Goal: Task Accomplishment & Management: Manage account settings

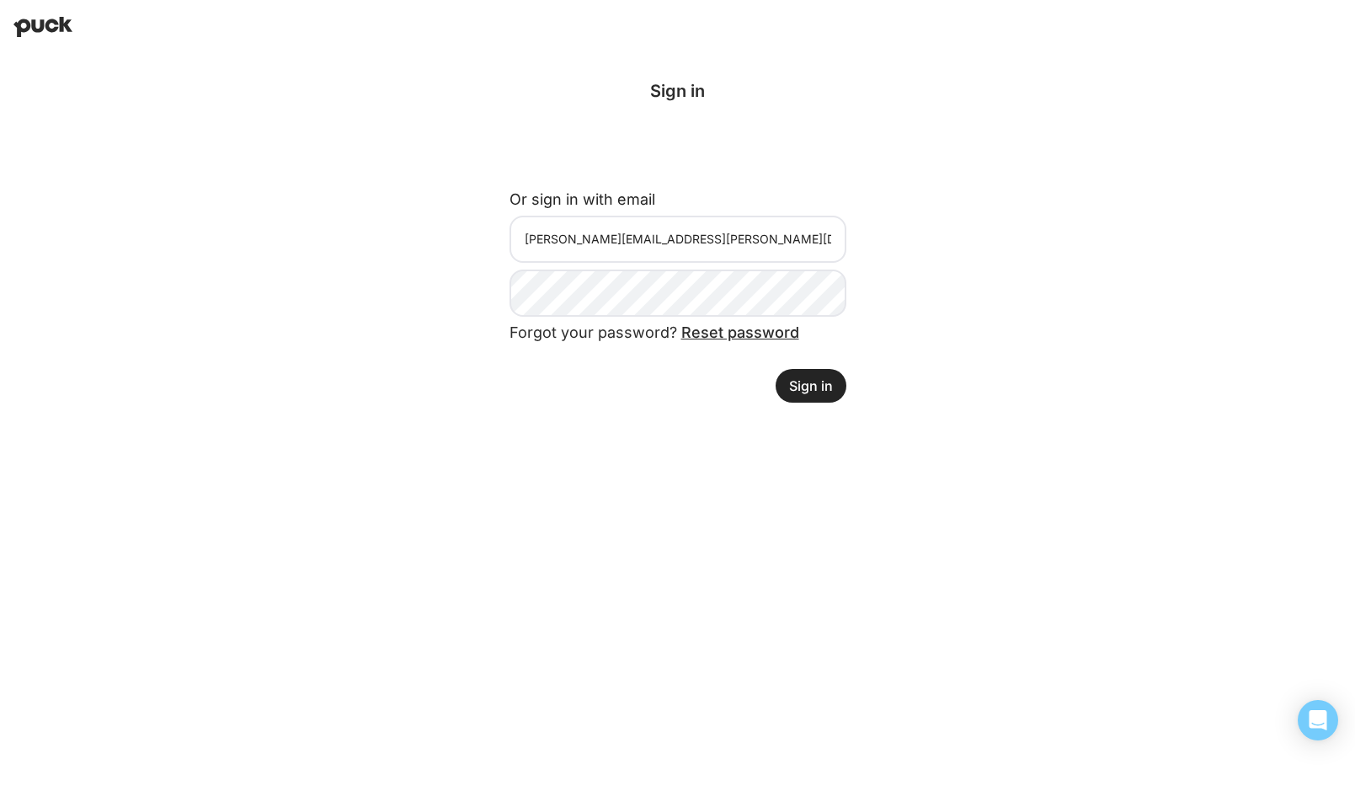
click at [804, 383] on button "Sign in" at bounding box center [810, 386] width 71 height 34
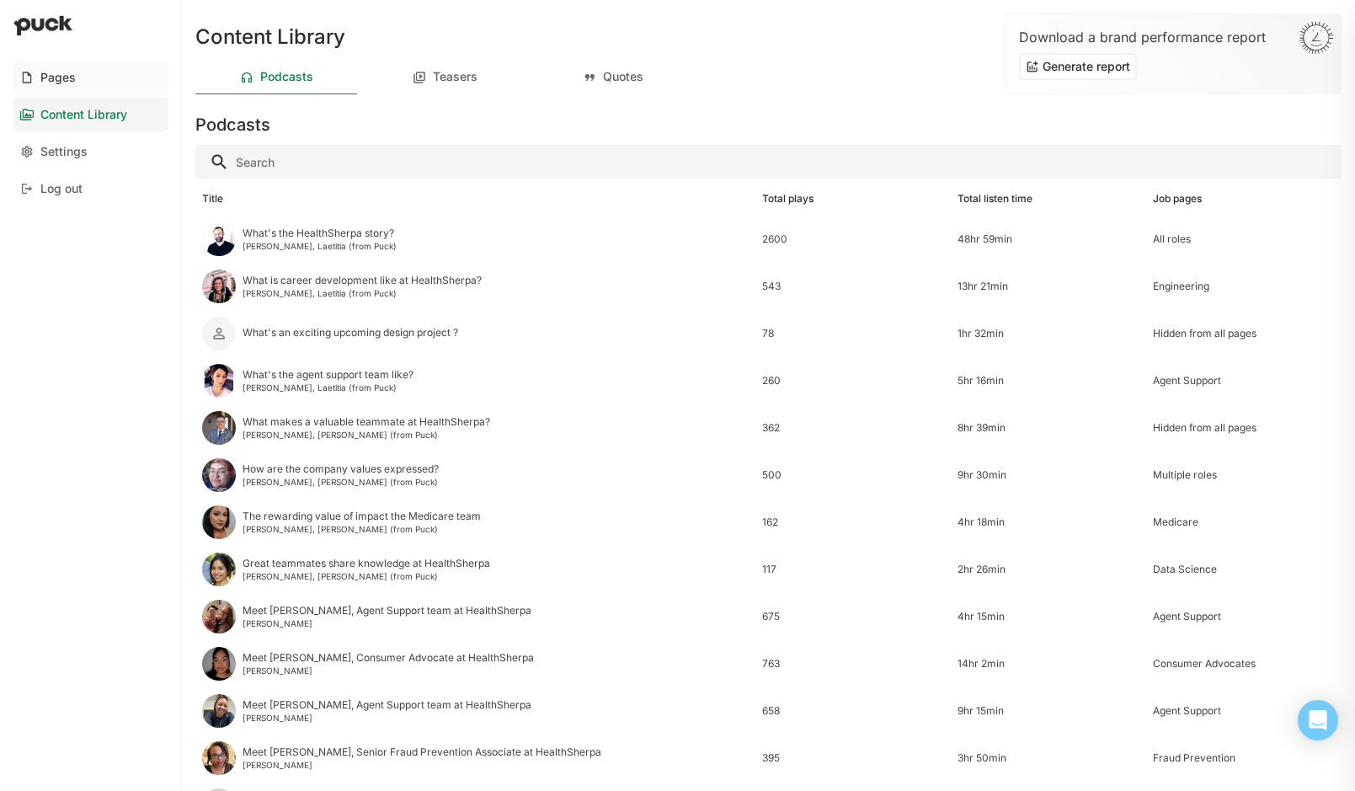
click at [61, 73] on div "Pages" at bounding box center [57, 78] width 35 height 14
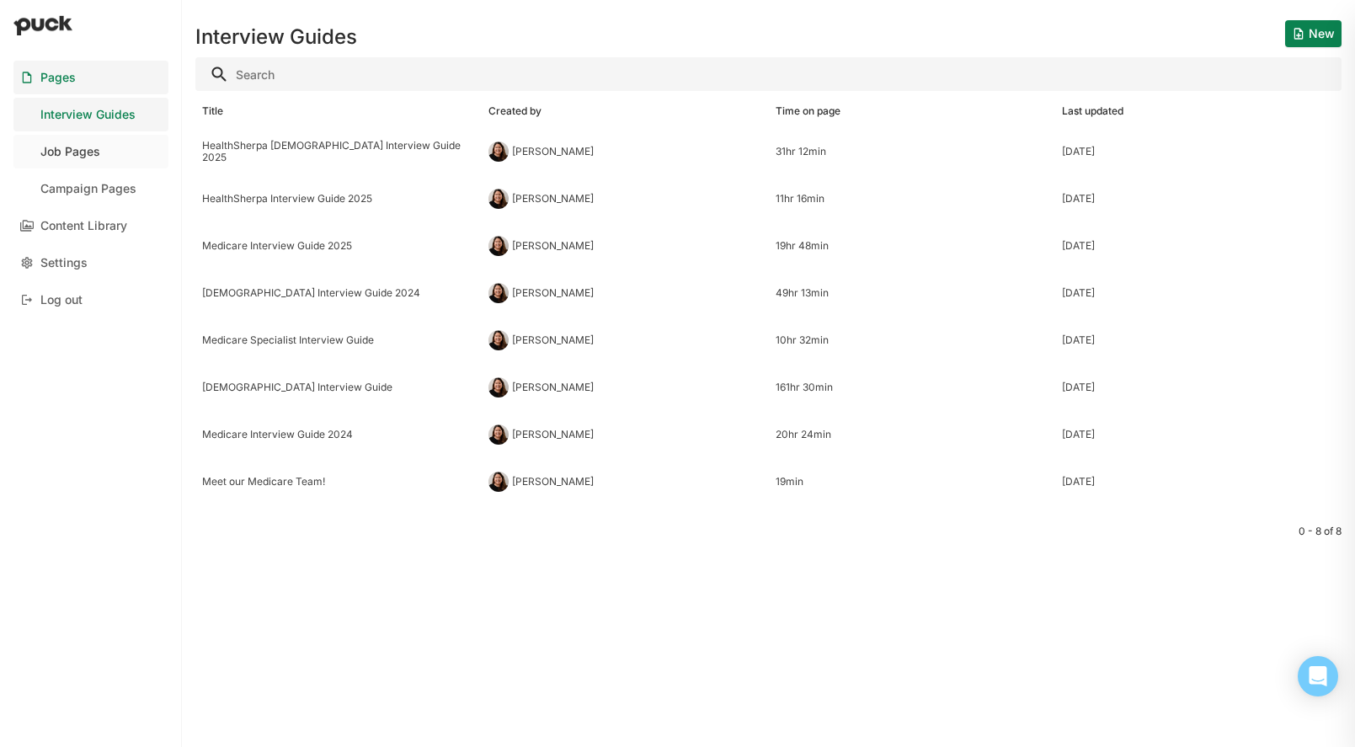
click at [73, 147] on div "Job Pages" at bounding box center [70, 152] width 60 height 14
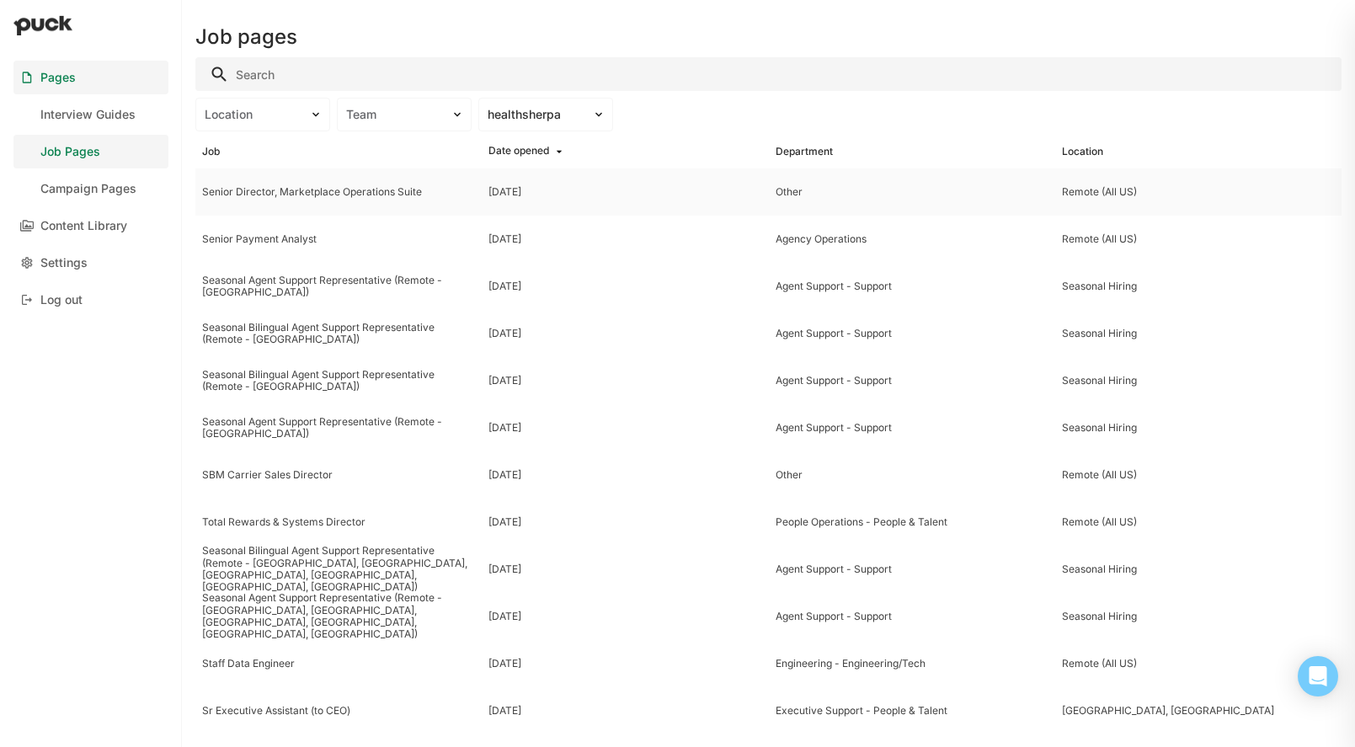
click at [295, 189] on div "Senior Director, Marketplace Operations Suite" at bounding box center [338, 192] width 273 height 12
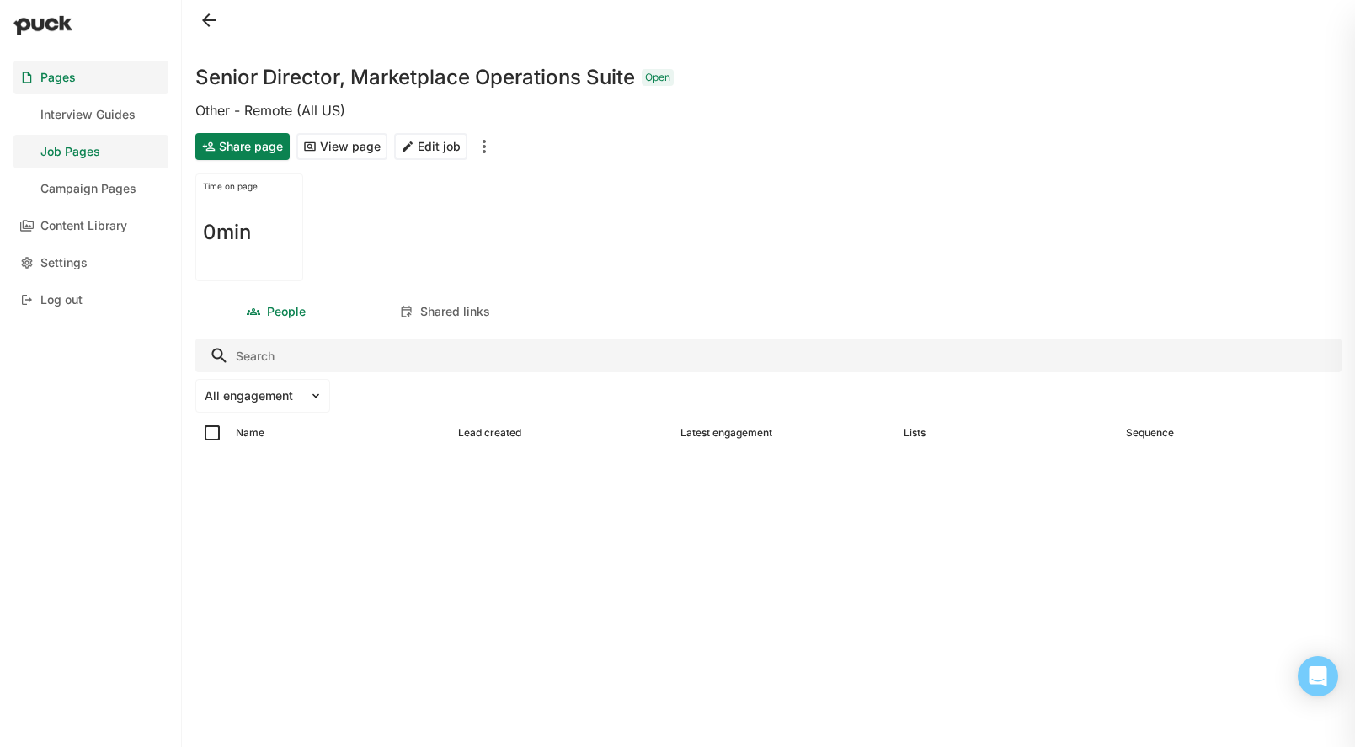
click at [241, 154] on button "Share page" at bounding box center [242, 146] width 94 height 27
click at [354, 136] on button "View page" at bounding box center [341, 146] width 91 height 27
click at [84, 219] on div "Content Library" at bounding box center [83, 226] width 87 height 14
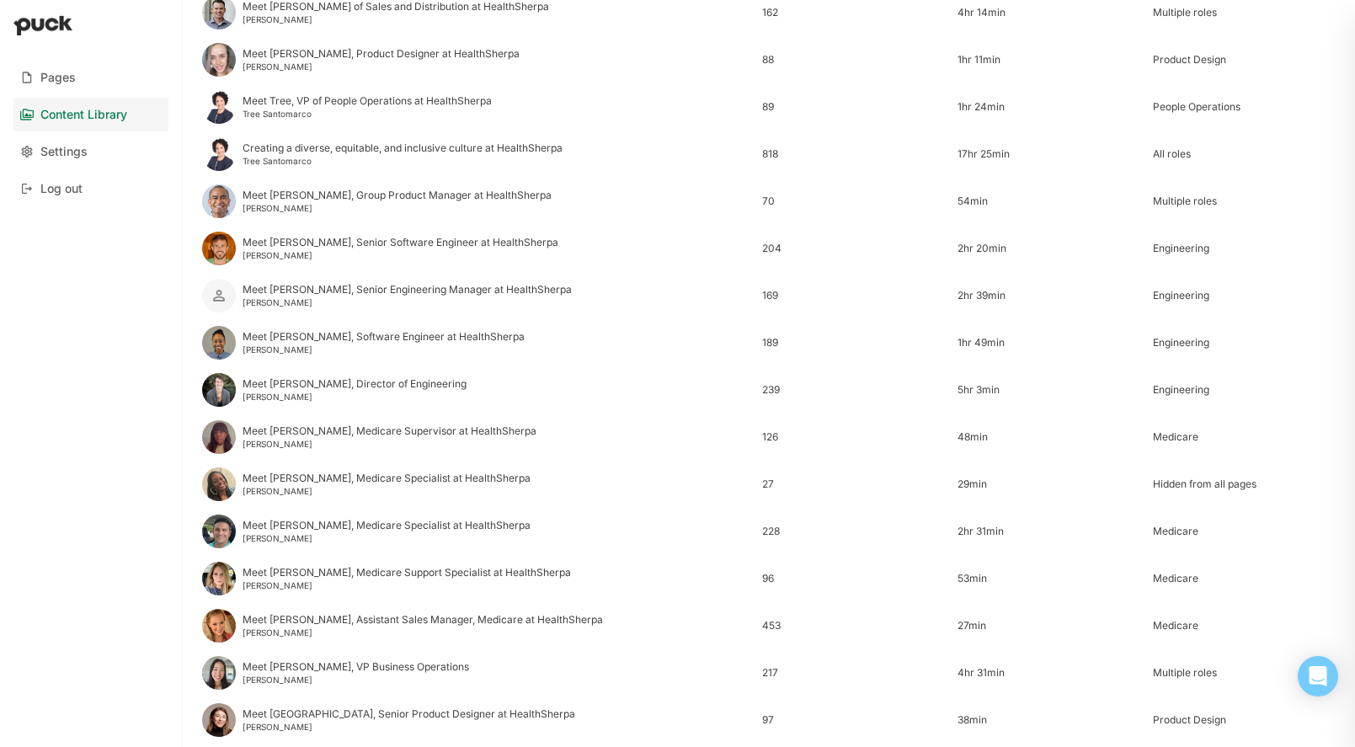
scroll to position [1067, 0]
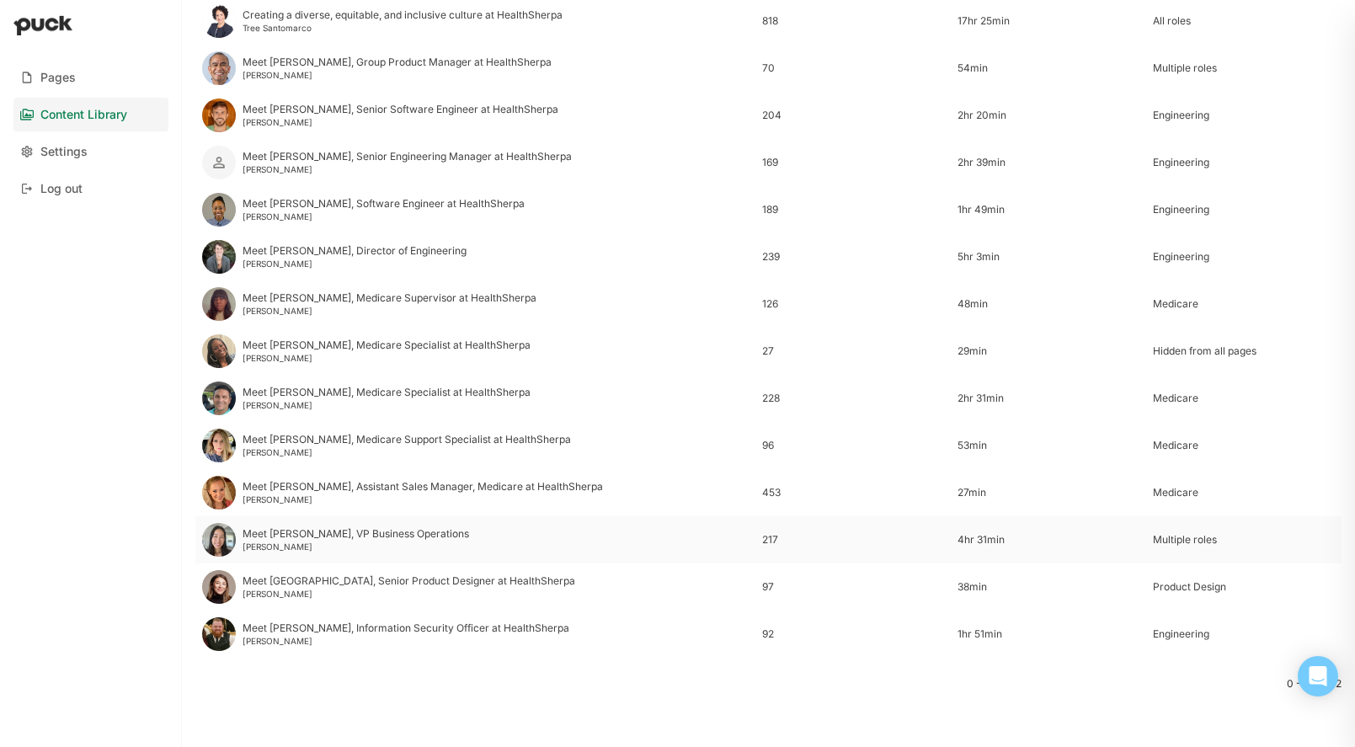
click at [306, 535] on div "Meet [PERSON_NAME], VP Business Operations" at bounding box center [355, 534] width 226 height 12
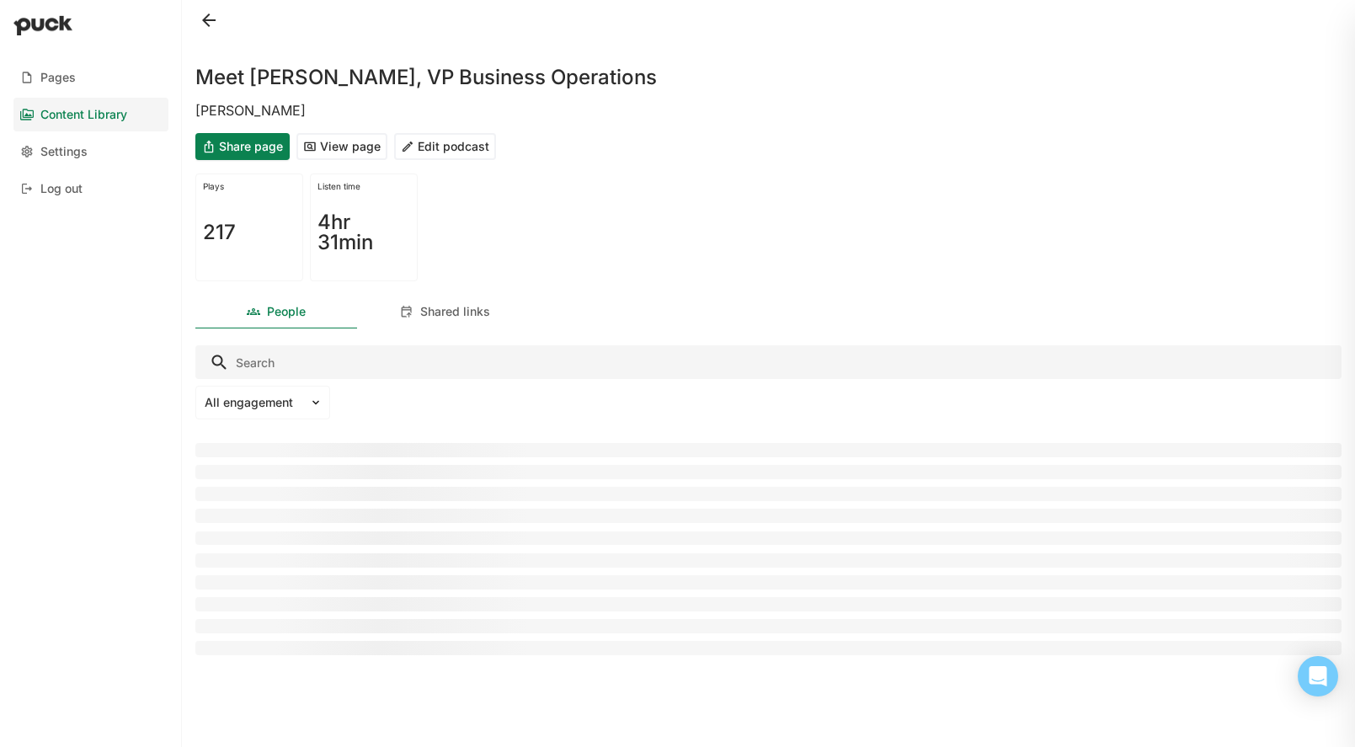
click at [456, 143] on button "Edit podcast" at bounding box center [445, 146] width 102 height 27
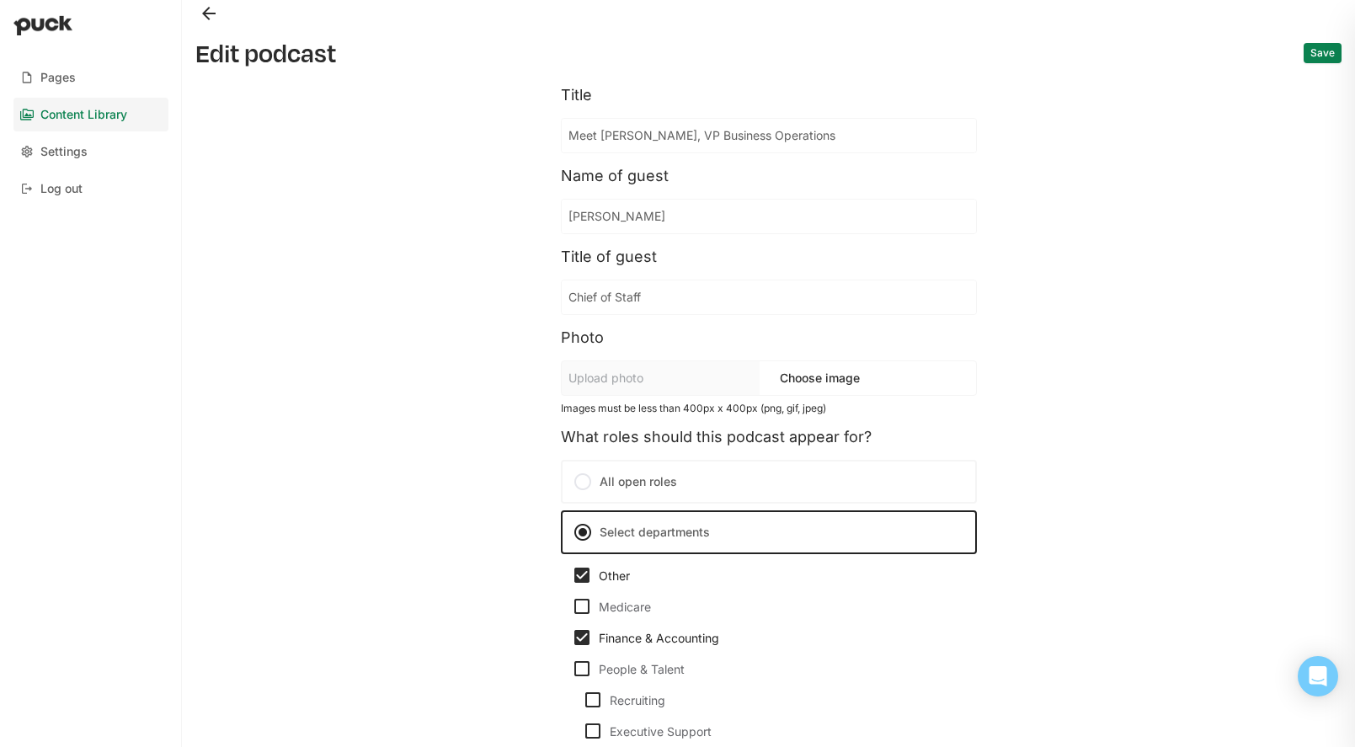
click at [679, 301] on input "Chief of Staff" at bounding box center [769, 297] width 414 height 34
click at [679, 301] on input "Chief of Staff" at bounding box center [759, 297] width 394 height 34
type input "Chief of"
type input "VP of Business Operations"
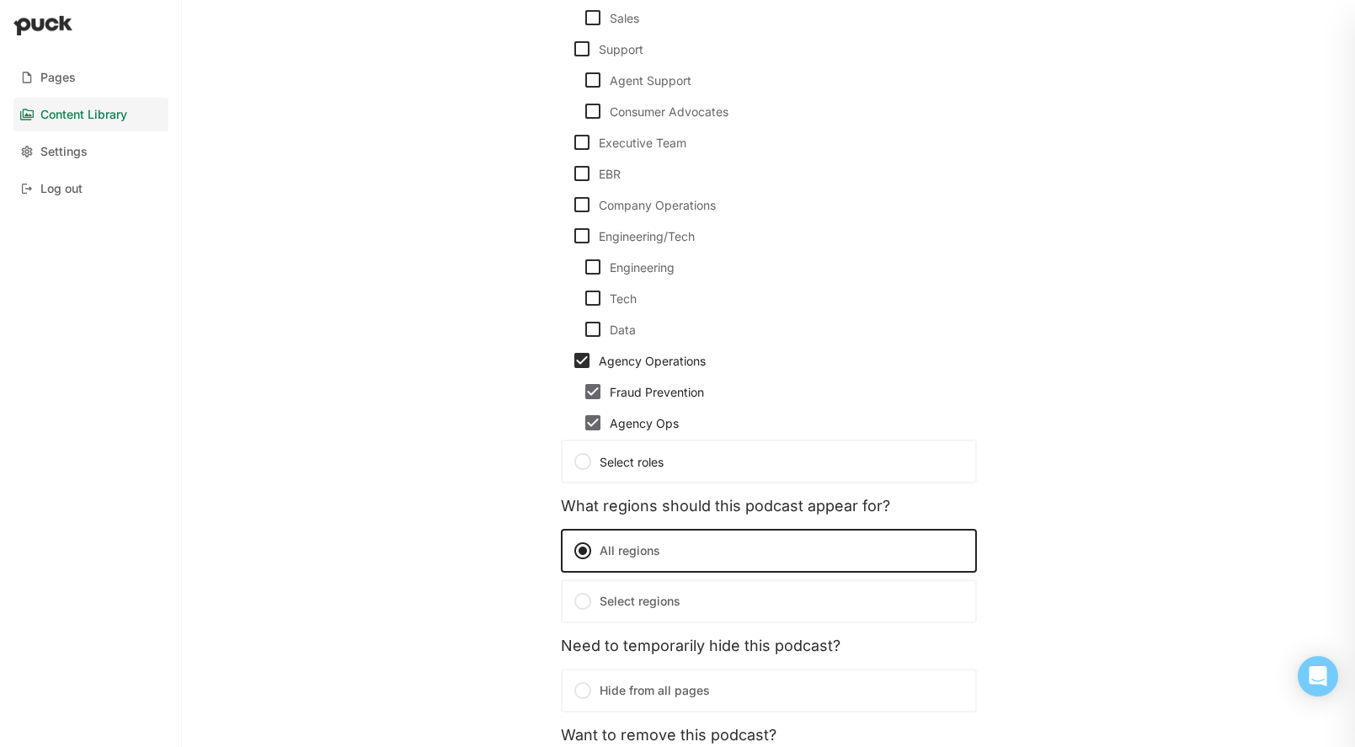
scroll to position [1259, 0]
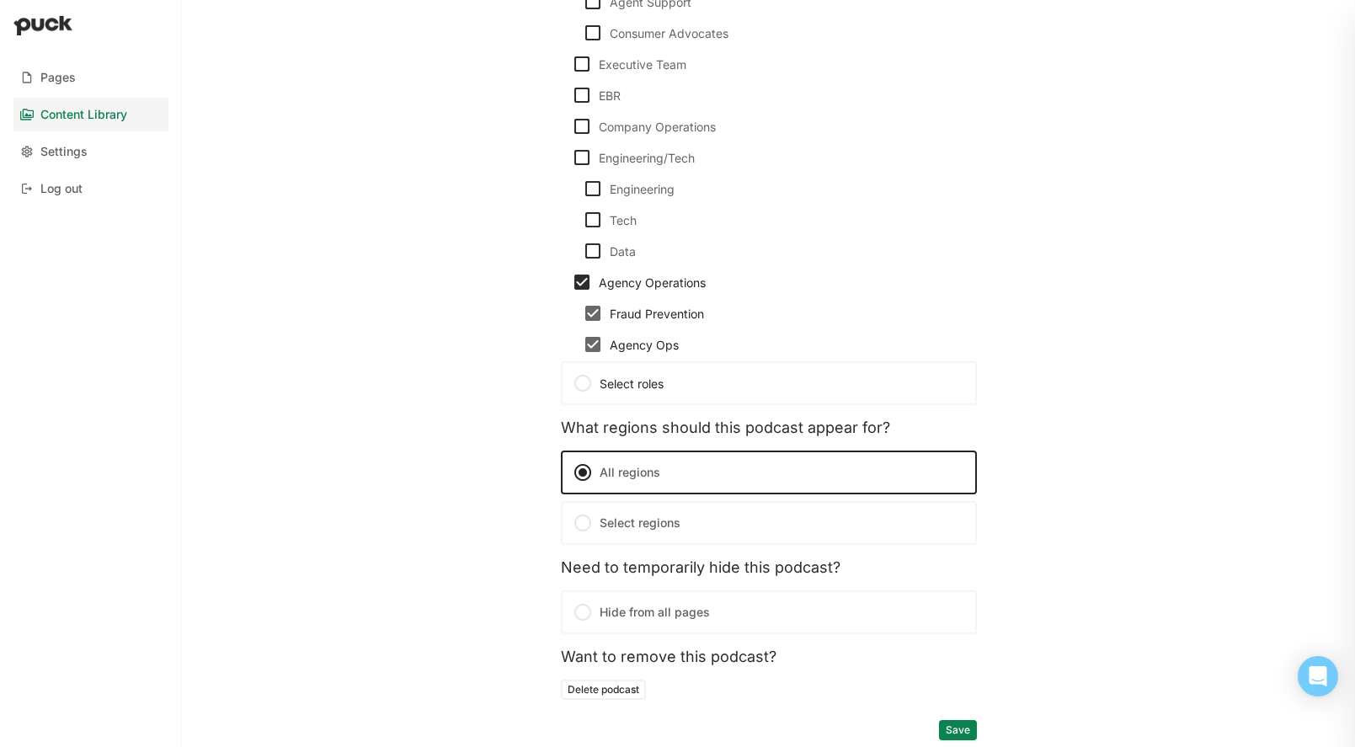
click at [966, 727] on button "Save" at bounding box center [958, 730] width 38 height 20
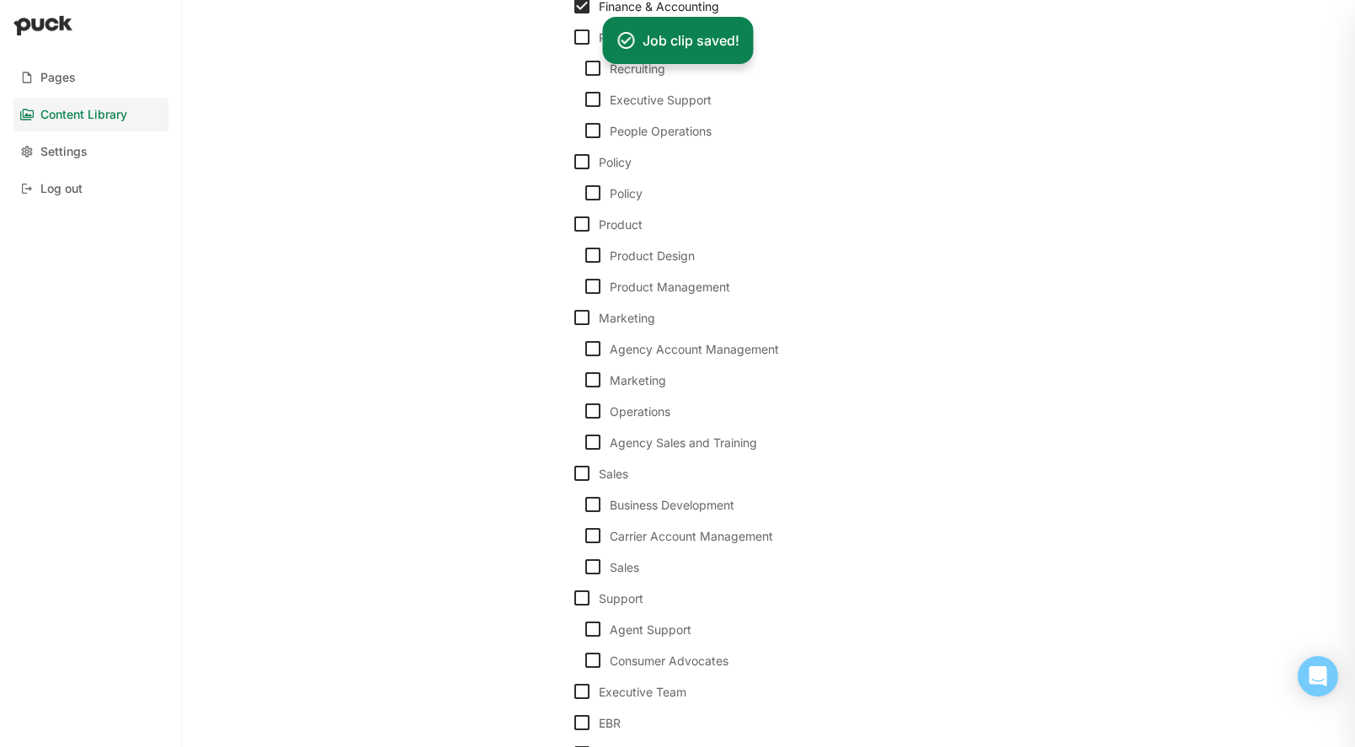
scroll to position [0, 0]
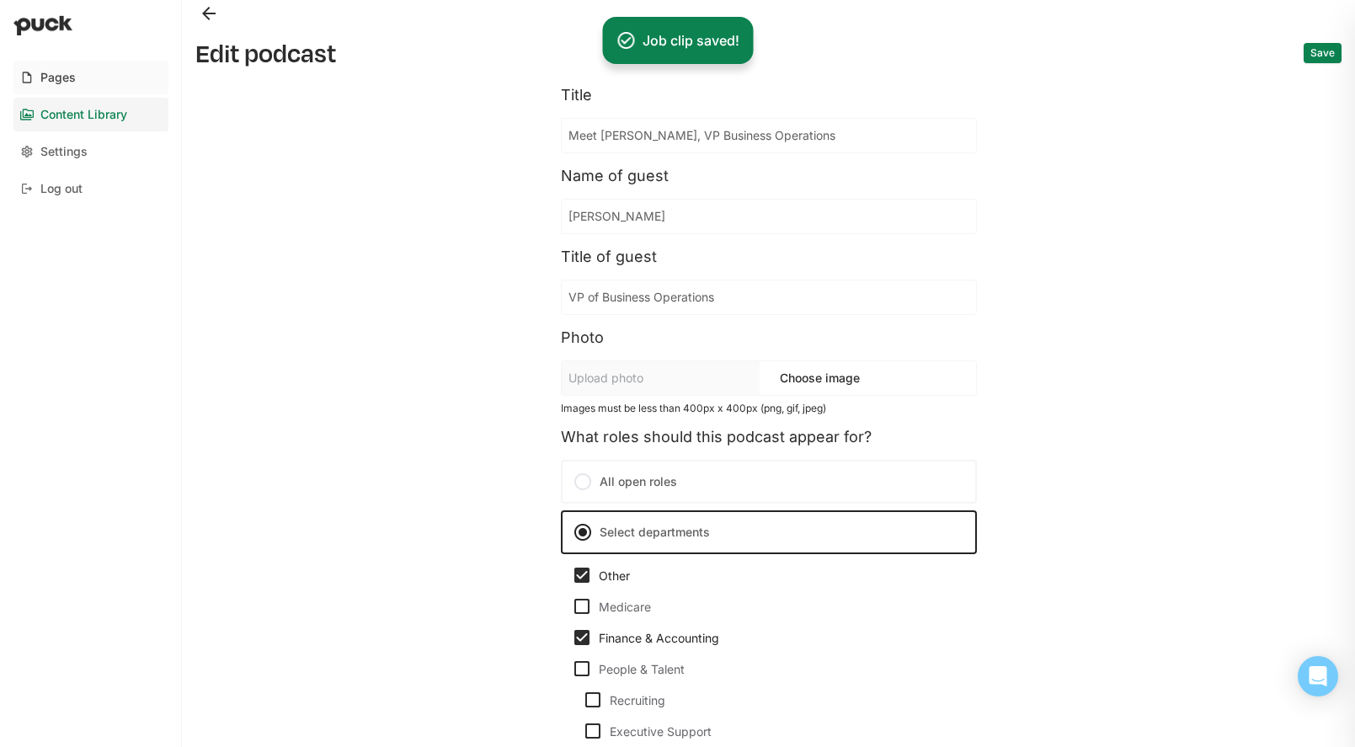
click at [76, 78] on link "Pages" at bounding box center [90, 78] width 155 height 34
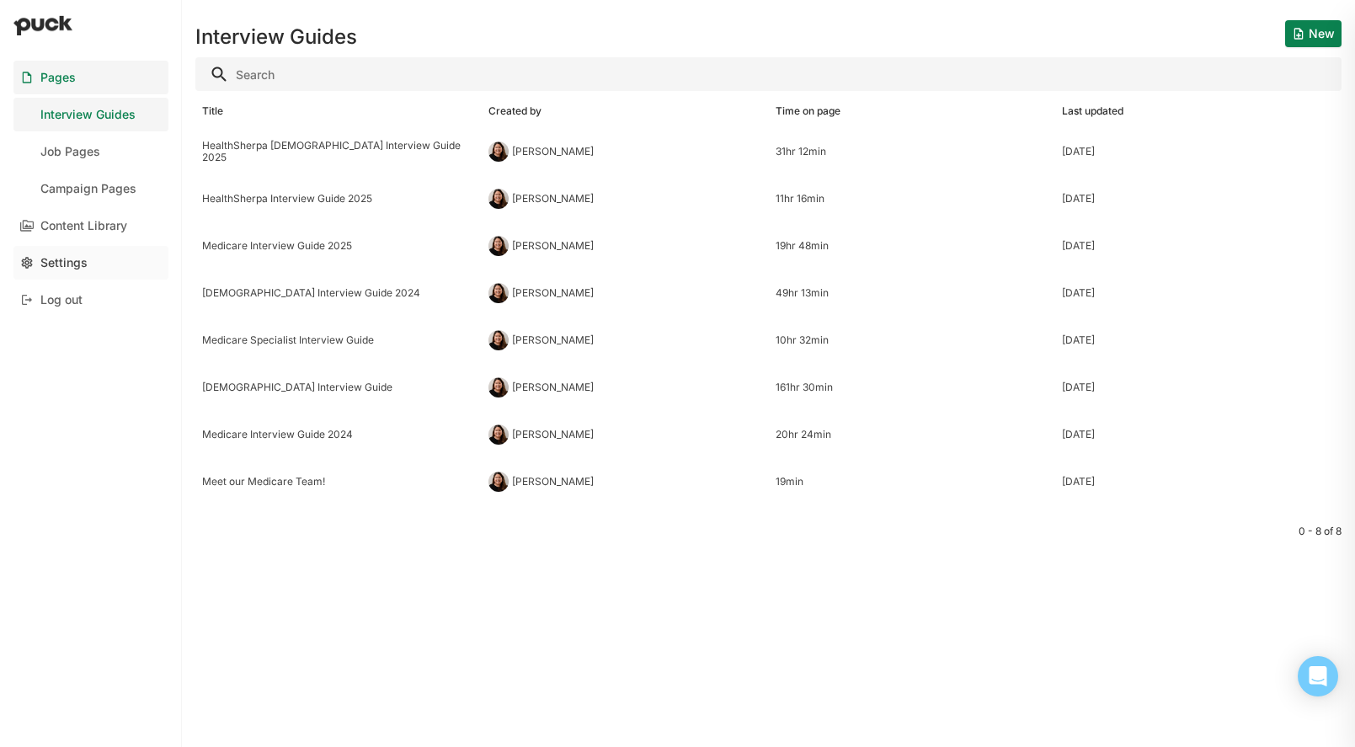
click at [73, 258] on div "Settings" at bounding box center [63, 263] width 47 height 14
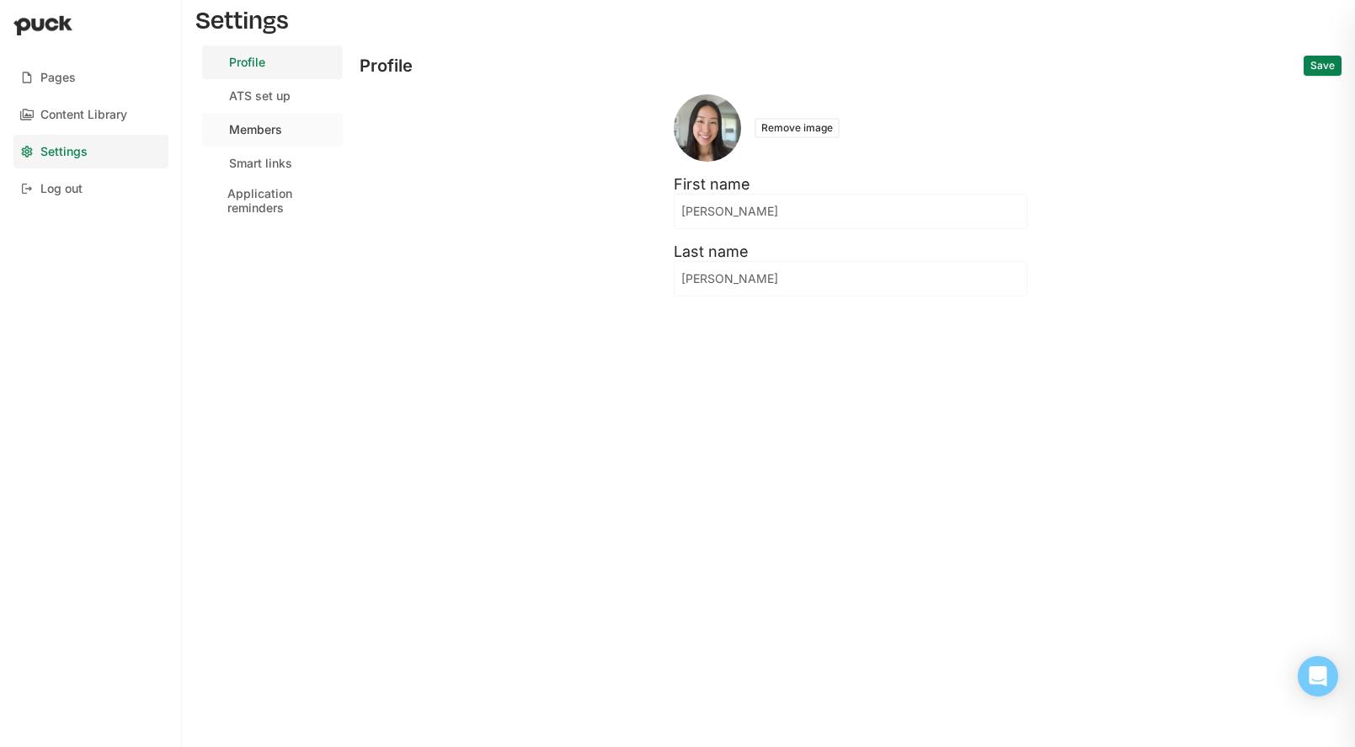
click at [271, 137] on link "Members" at bounding box center [272, 130] width 141 height 34
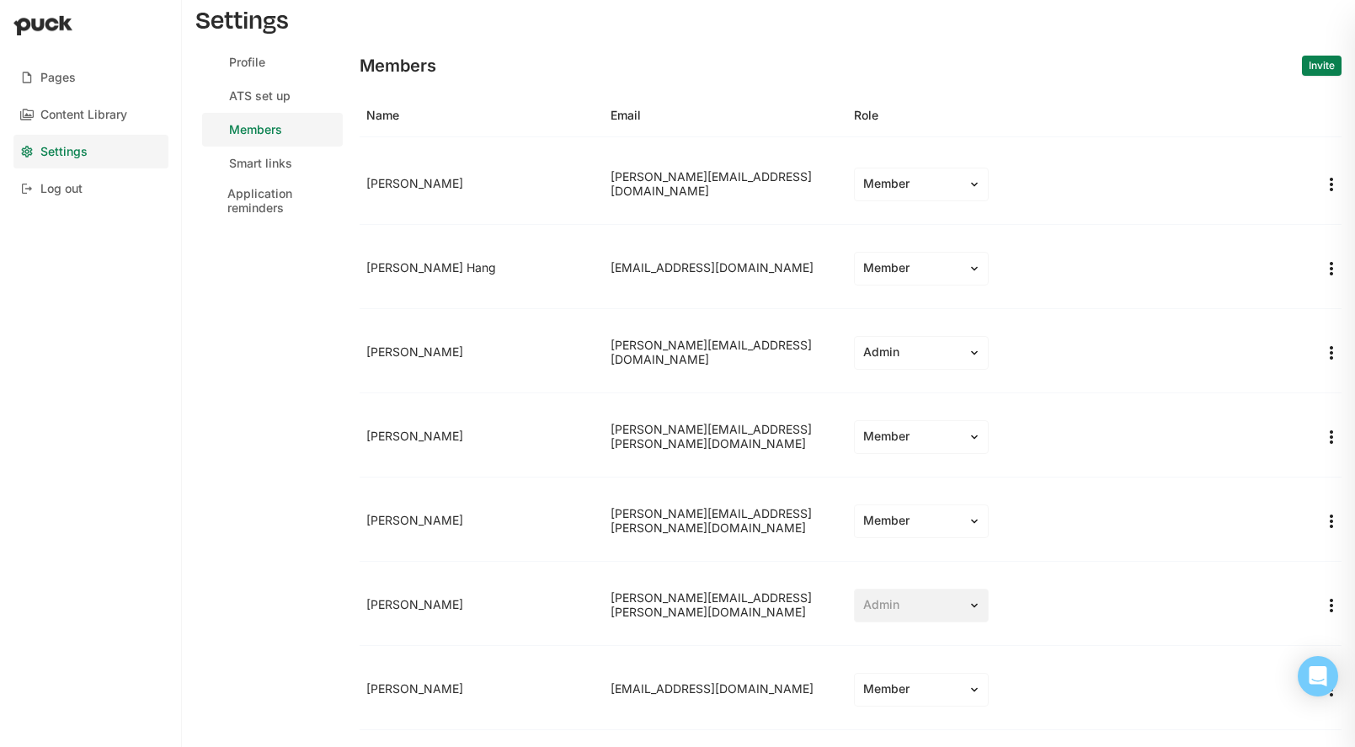
click at [1312, 58] on button "Invite" at bounding box center [1322, 66] width 40 height 20
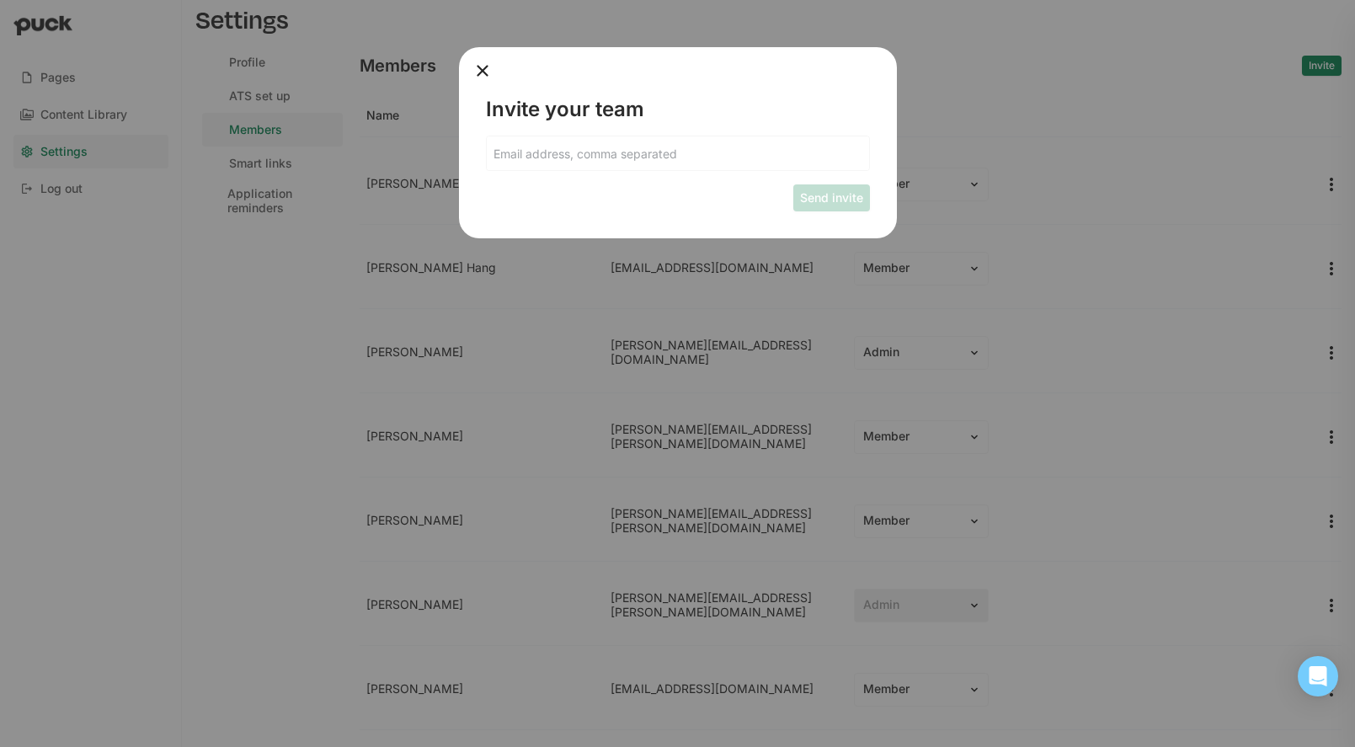
click at [638, 160] on input at bounding box center [678, 153] width 382 height 34
type input "[PERSON_NAME][EMAIL_ADDRESS][PERSON_NAME][DOMAIN_NAME]"
click at [834, 204] on button "Send invite" at bounding box center [831, 197] width 77 height 27
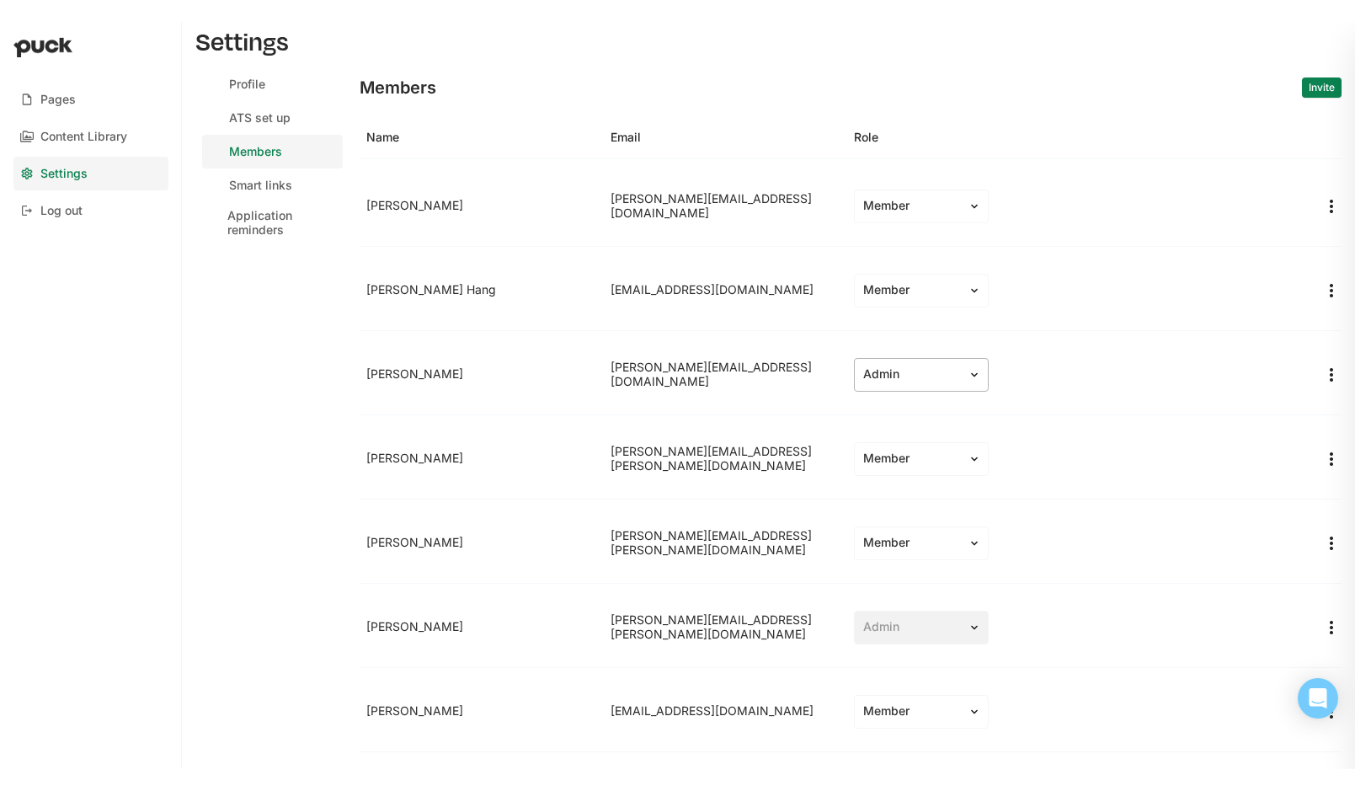
scroll to position [22, 0]
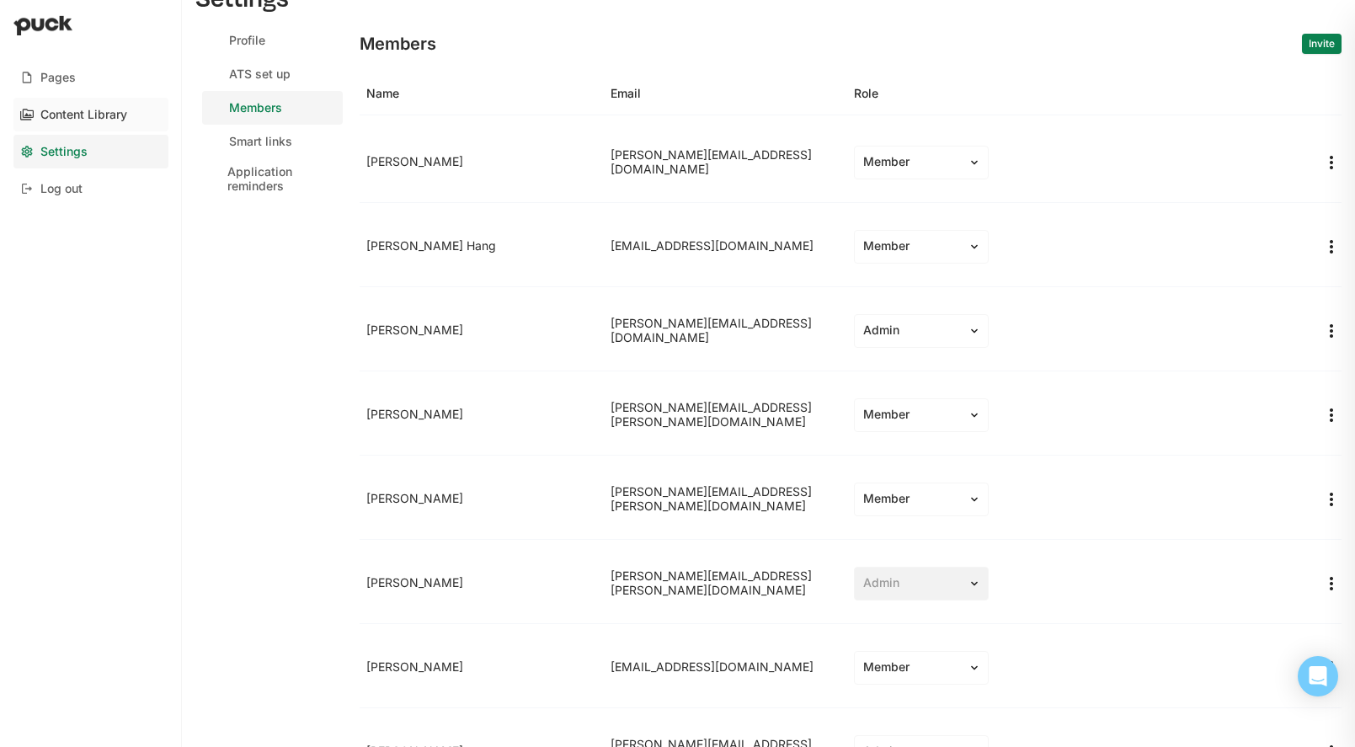
click at [102, 108] on div "Content Library" at bounding box center [83, 115] width 87 height 14
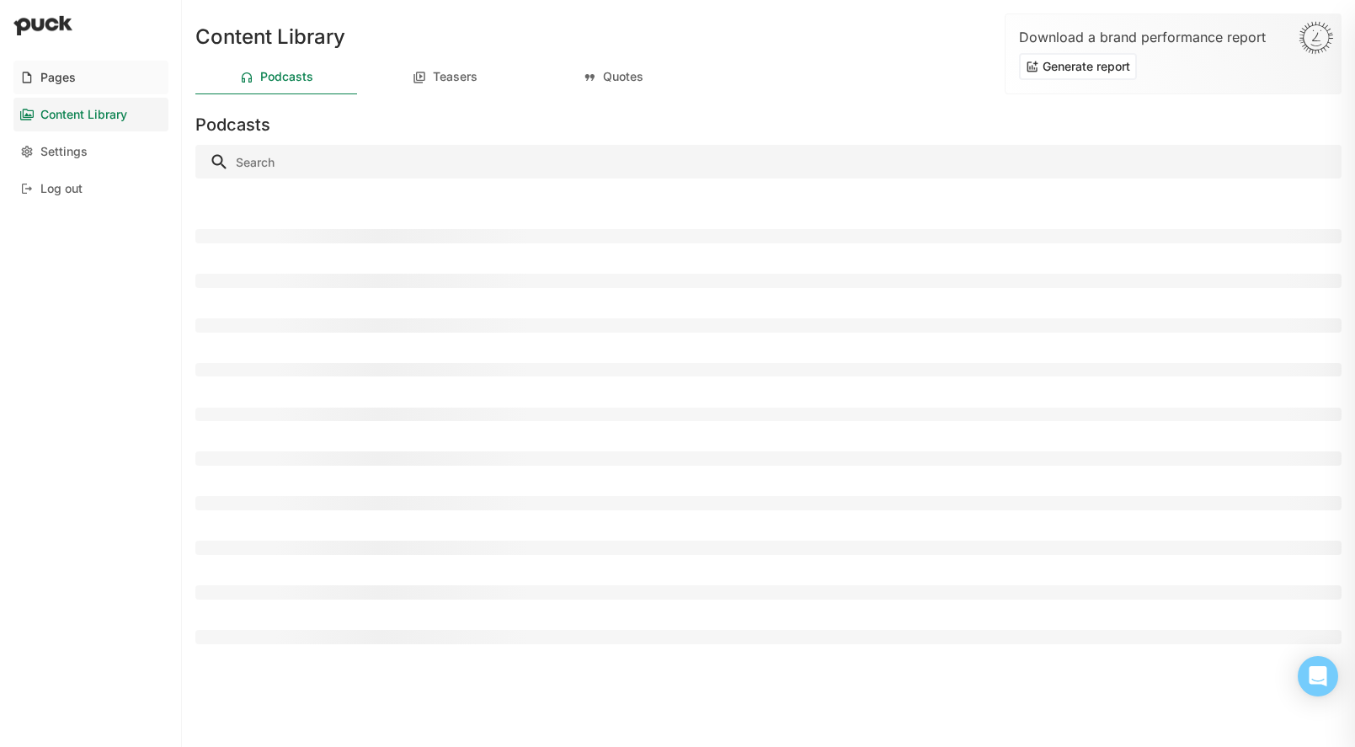
click at [59, 72] on div "Pages" at bounding box center [57, 78] width 35 height 14
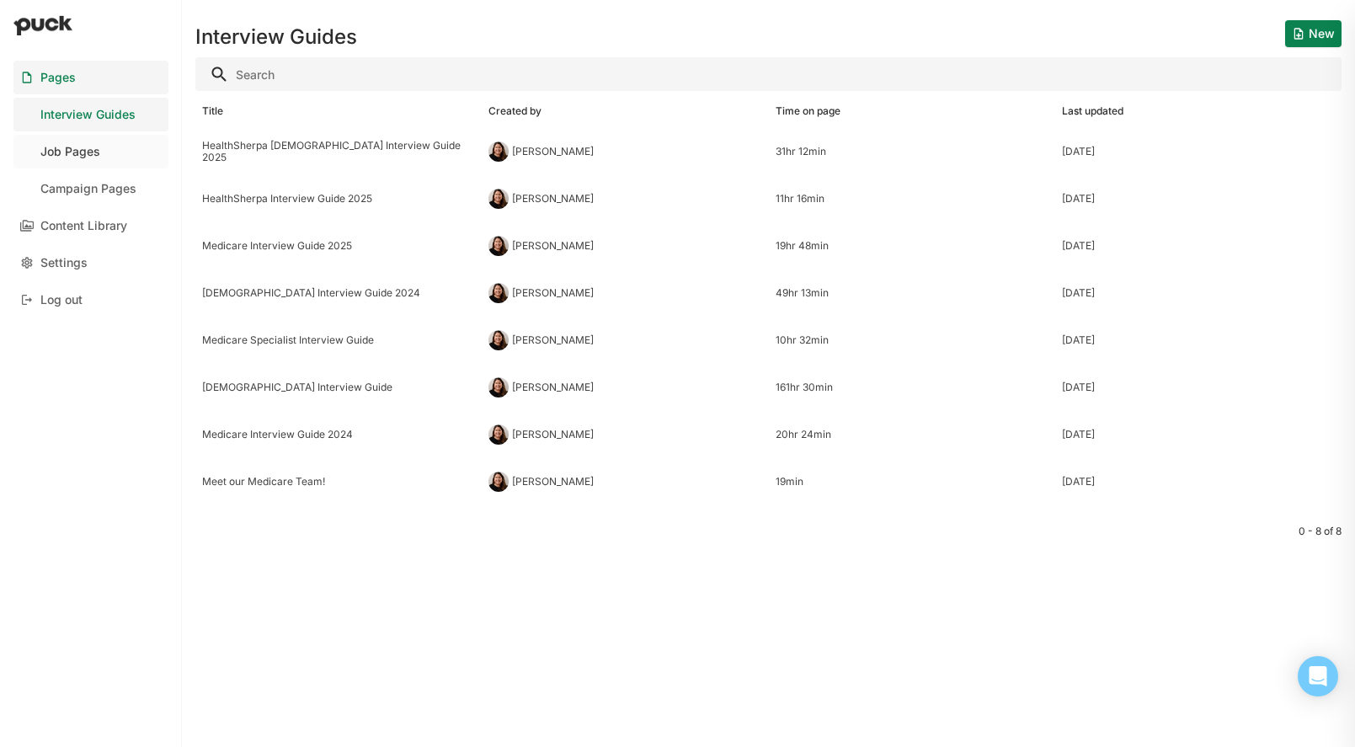
click at [83, 151] on div "Job Pages" at bounding box center [70, 152] width 60 height 14
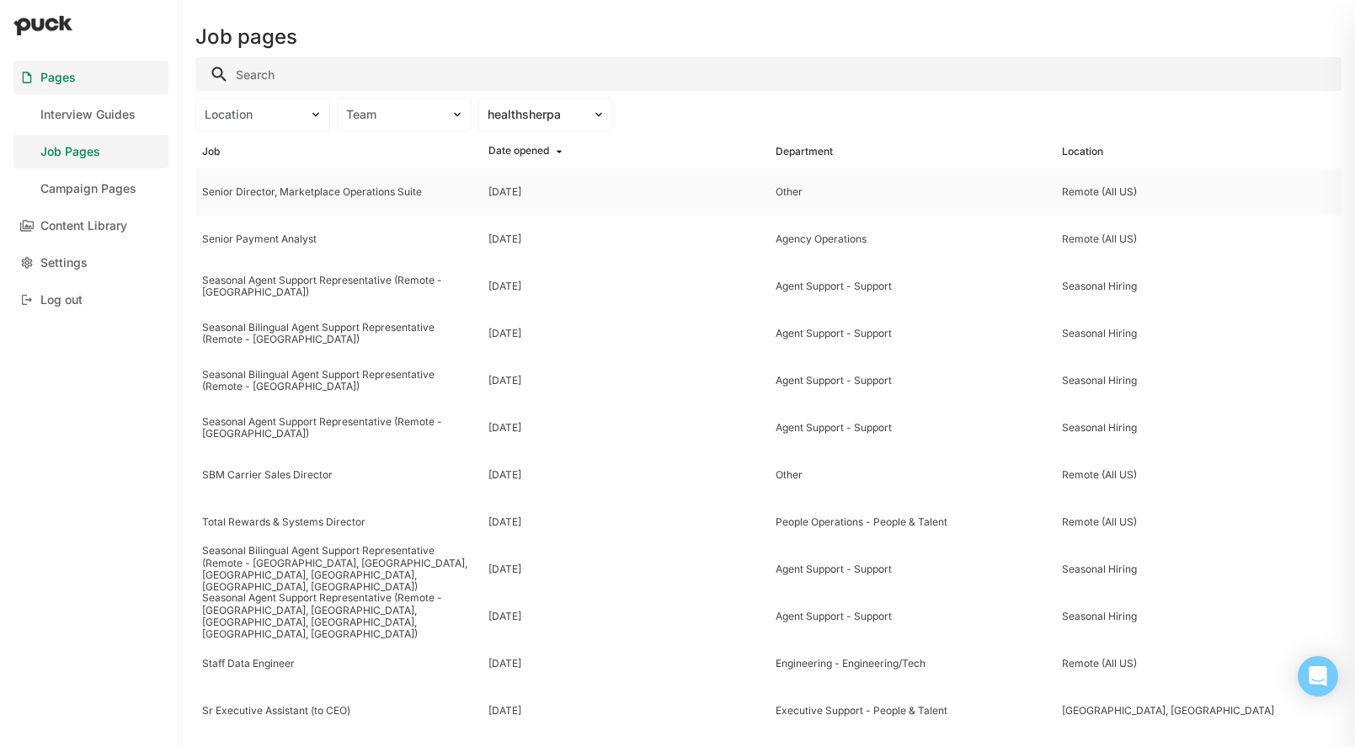
click at [280, 193] on div "Senior Director, Marketplace Operations Suite" at bounding box center [338, 192] width 273 height 12
